Goal: Check status: Check status

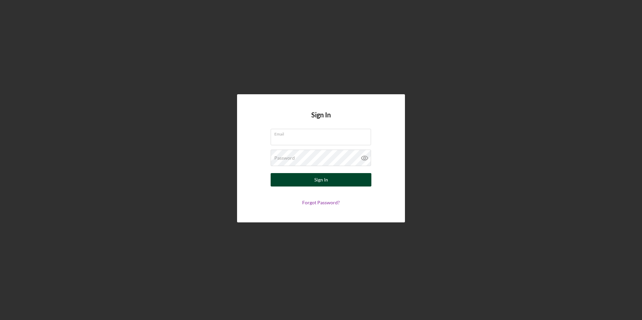
type input "[PERSON_NAME][EMAIL_ADDRESS][DOMAIN_NAME]"
click at [319, 176] on div "Sign In" at bounding box center [321, 179] width 14 height 13
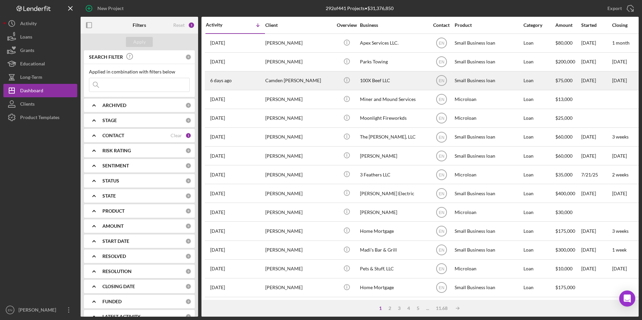
click at [283, 82] on div "Camden [PERSON_NAME]" at bounding box center [298, 81] width 67 height 18
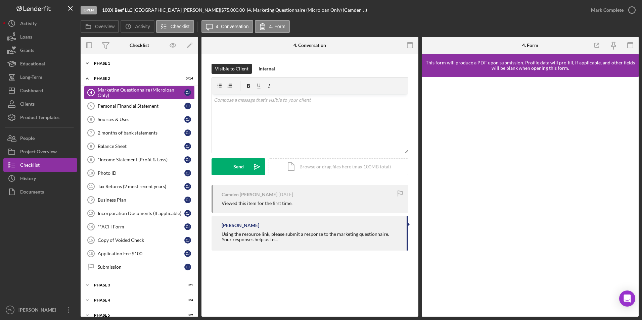
click at [103, 63] on div "Phase 1" at bounding box center [142, 63] width 96 height 4
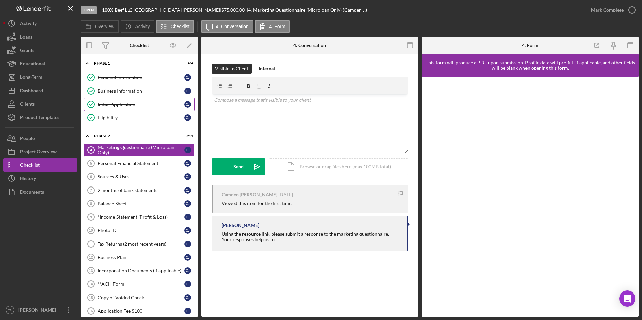
click at [114, 103] on div "Initial Application" at bounding box center [141, 104] width 87 height 5
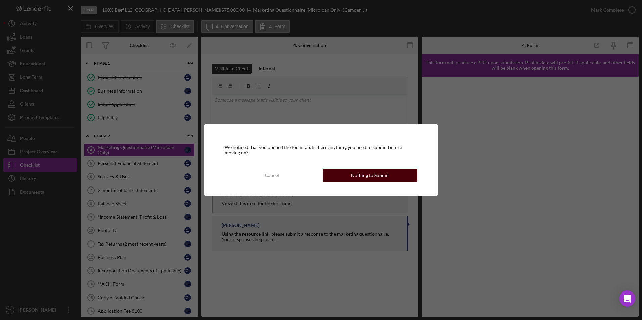
click at [387, 176] on div "Nothing to Submit" at bounding box center [370, 175] width 38 height 13
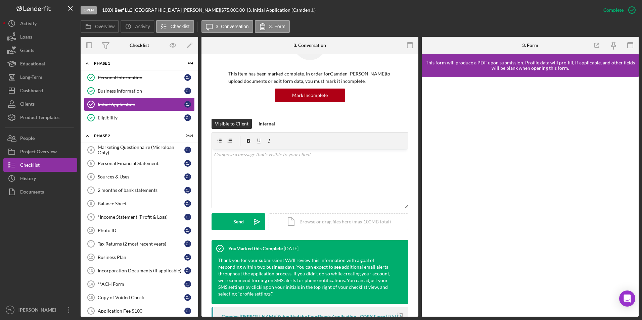
scroll to position [168, 0]
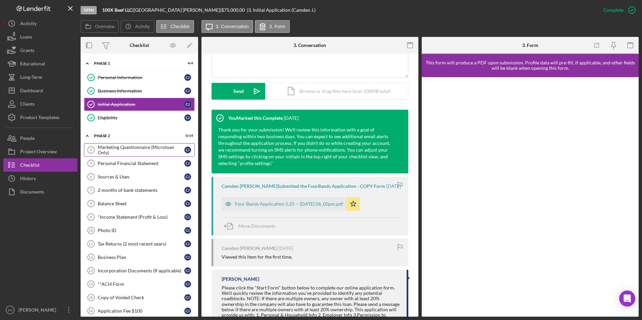
click at [106, 149] on div "Marketing Questionnaire (Microloan Only)" at bounding box center [141, 150] width 87 height 11
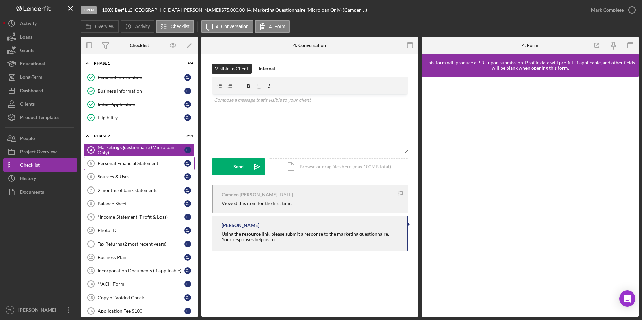
click at [120, 164] on div "Personal Financial Statement" at bounding box center [141, 163] width 87 height 5
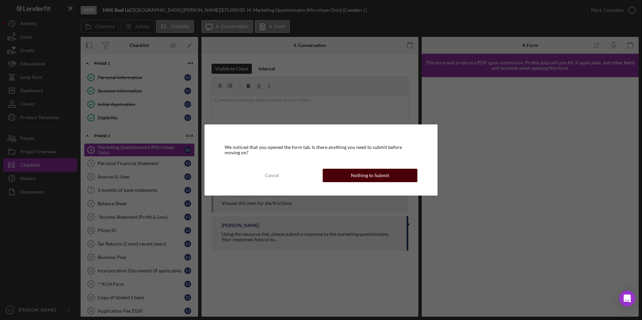
click at [380, 172] on div "Nothing to Submit" at bounding box center [370, 175] width 38 height 13
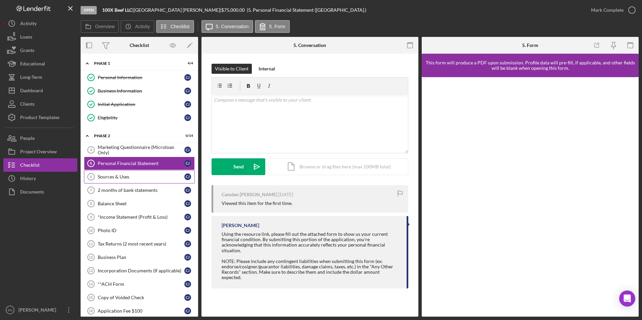
click at [141, 180] on link "Sources & Uses 6 Sources & Uses [PERSON_NAME]" at bounding box center [139, 176] width 111 height 13
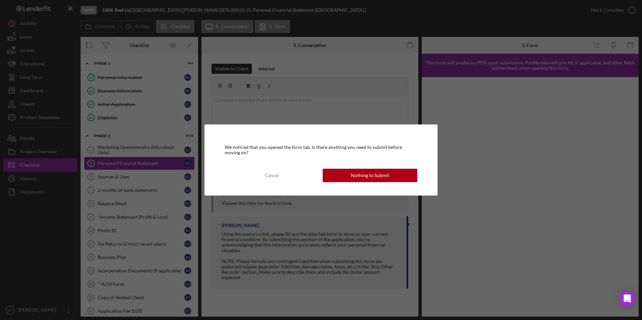
click at [348, 173] on button "Nothing to Submit" at bounding box center [369, 175] width 95 height 13
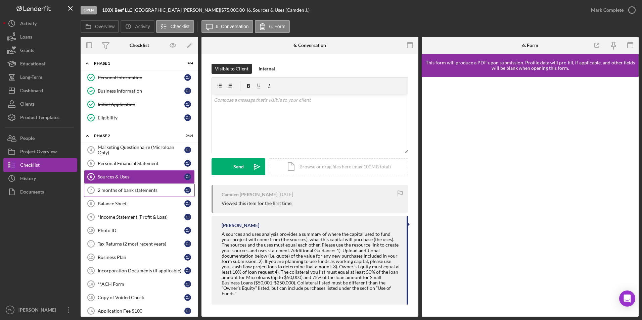
click at [134, 192] on div "2 months of bank statements" at bounding box center [141, 190] width 87 height 5
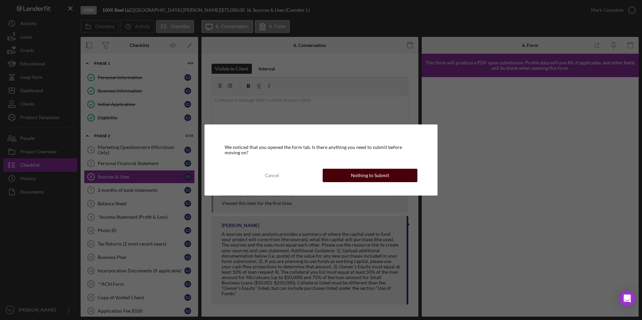
click at [373, 174] on div "Nothing to Submit" at bounding box center [370, 175] width 38 height 13
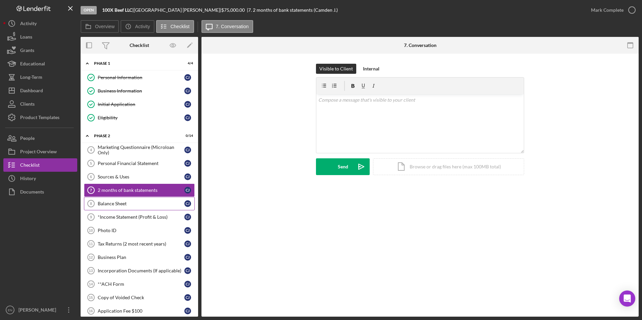
click at [110, 204] on div "Balance Sheet" at bounding box center [141, 203] width 87 height 5
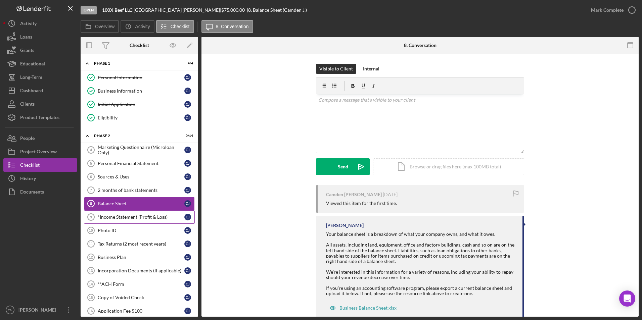
click at [123, 218] on div "*Income Statement (Profit & Loss)" at bounding box center [141, 216] width 87 height 5
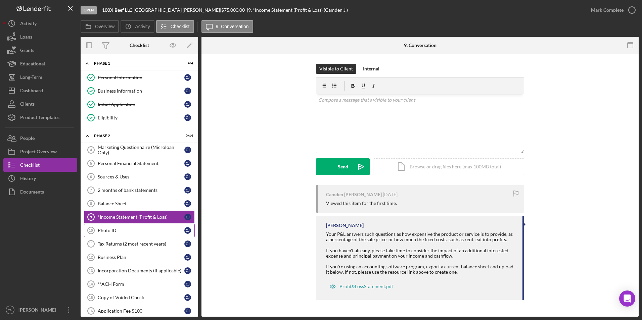
click at [106, 233] on div "Photo ID" at bounding box center [141, 230] width 87 height 5
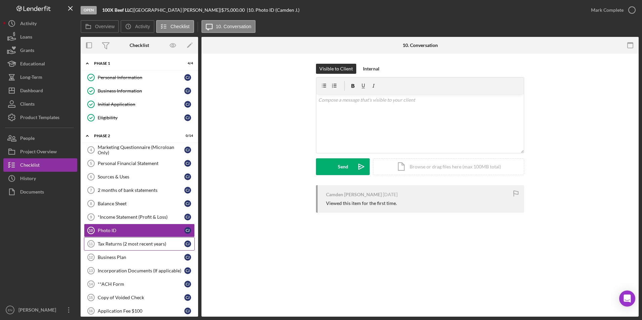
click at [144, 244] on div "Tax Returns (2 most recent years)" at bounding box center [141, 243] width 87 height 5
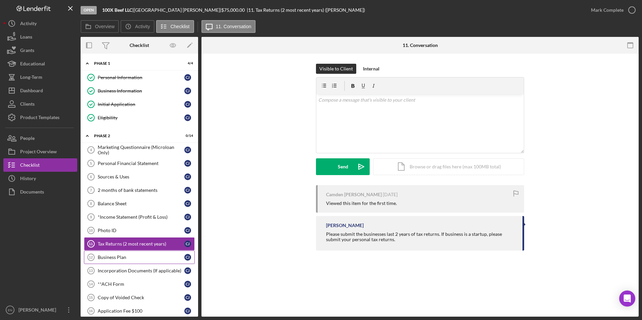
click at [103, 259] on div "Business Plan" at bounding box center [141, 257] width 87 height 5
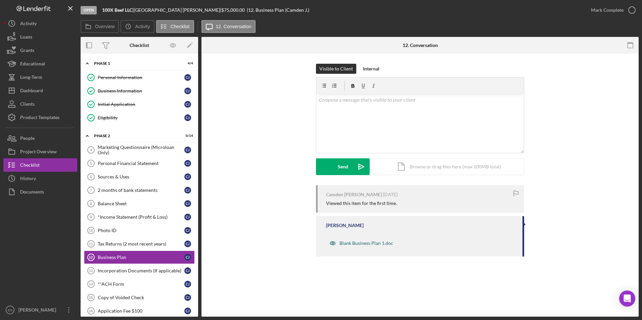
click at [366, 244] on div "Blank Business Plan 1.doc" at bounding box center [366, 243] width 54 height 5
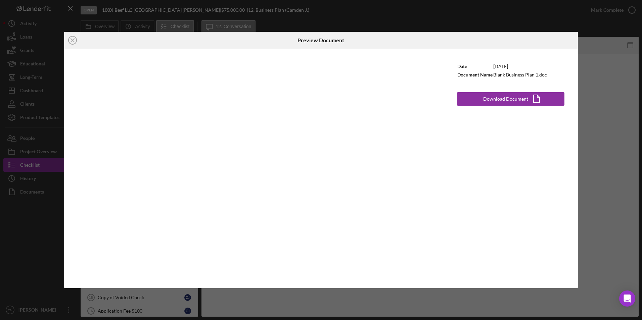
click at [595, 115] on div "Icon/Close Preview Document Date [DATE] Document Name Blank Business Plan 1.doc…" at bounding box center [321, 160] width 642 height 320
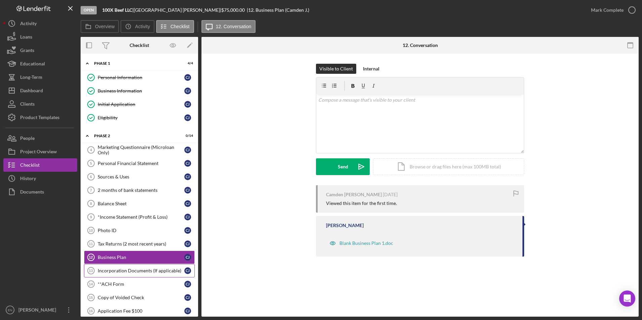
click at [136, 273] on div "Incorporation Documents (If applicable)" at bounding box center [141, 270] width 87 height 5
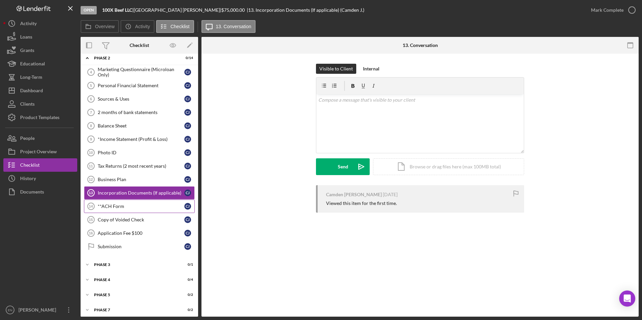
scroll to position [101, 0]
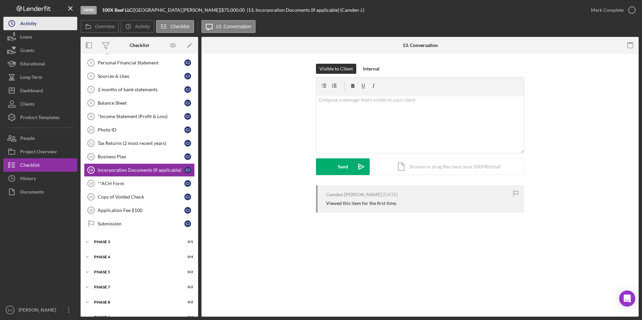
click at [28, 22] on div "Activity" at bounding box center [28, 24] width 16 height 15
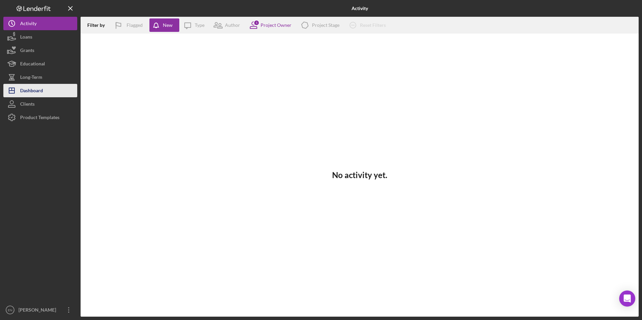
click at [35, 94] on div "Dashboard" at bounding box center [31, 91] width 23 height 15
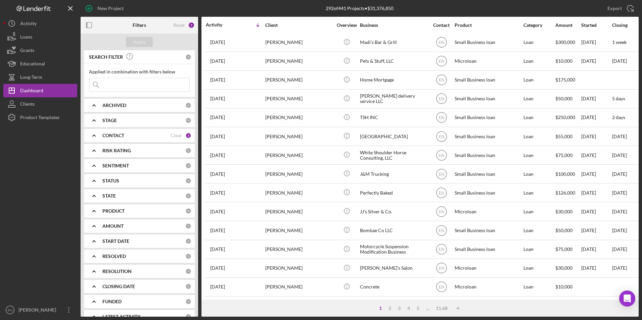
scroll to position [213, 0]
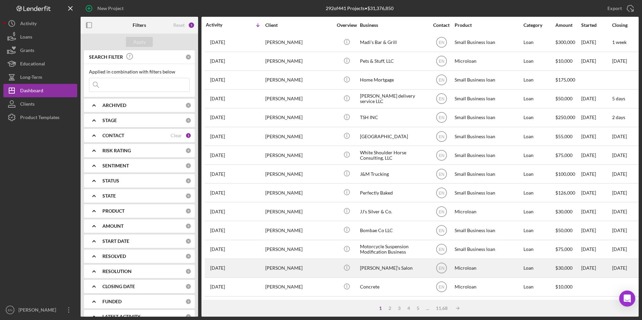
click at [272, 263] on div "[PERSON_NAME]" at bounding box center [298, 268] width 67 height 18
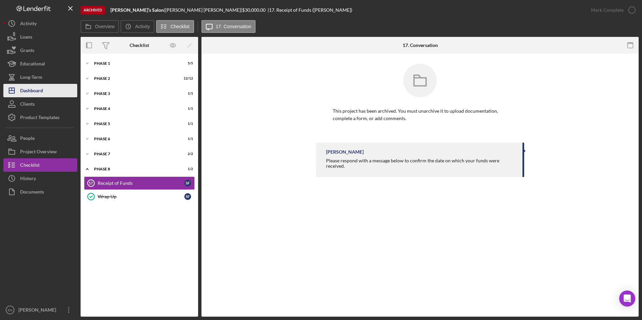
click at [38, 95] on div "Dashboard" at bounding box center [31, 91] width 23 height 15
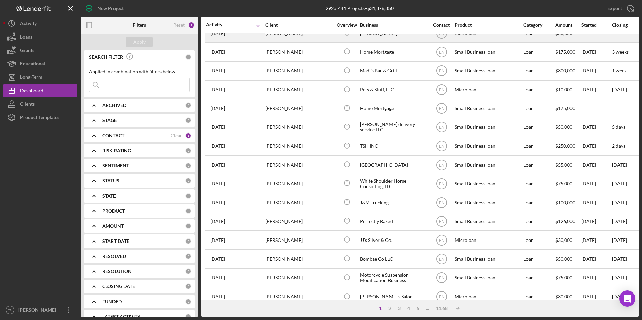
scroll to position [213, 0]
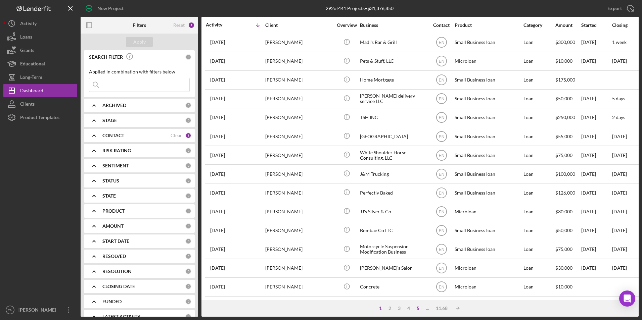
click at [418, 310] on div "5" at bounding box center [417, 308] width 9 height 5
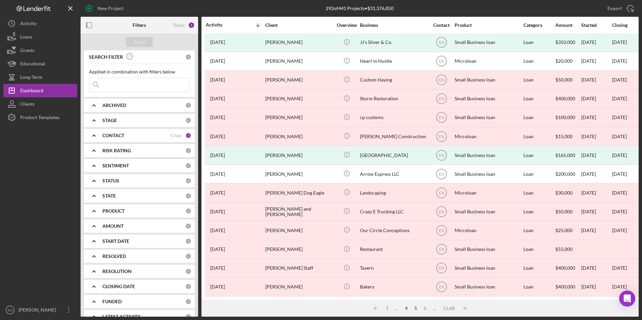
click at [405, 308] on div "4" at bounding box center [405, 308] width 9 height 5
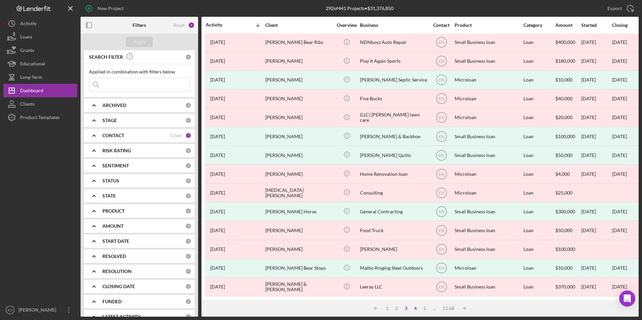
click at [405, 309] on div "3" at bounding box center [405, 308] width 9 height 5
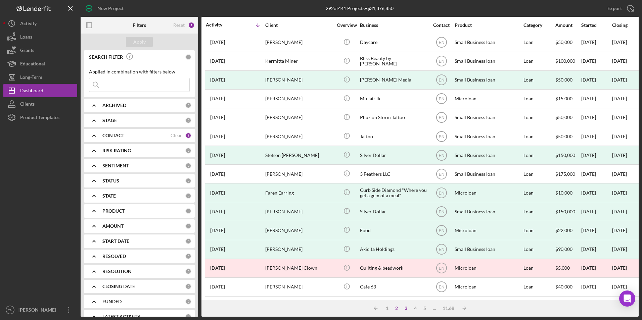
click at [396, 309] on div "2" at bounding box center [396, 308] width 9 height 5
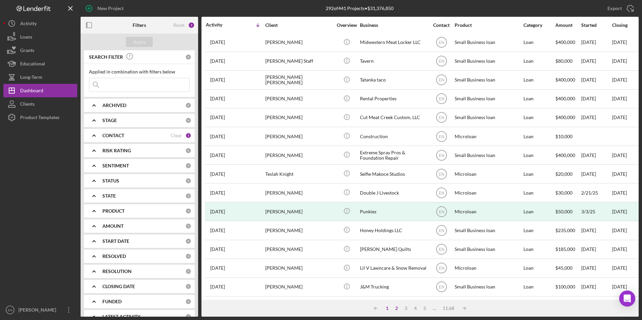
click at [387, 309] on div "1" at bounding box center [386, 308] width 9 height 5
